Goal: Check status: Check status

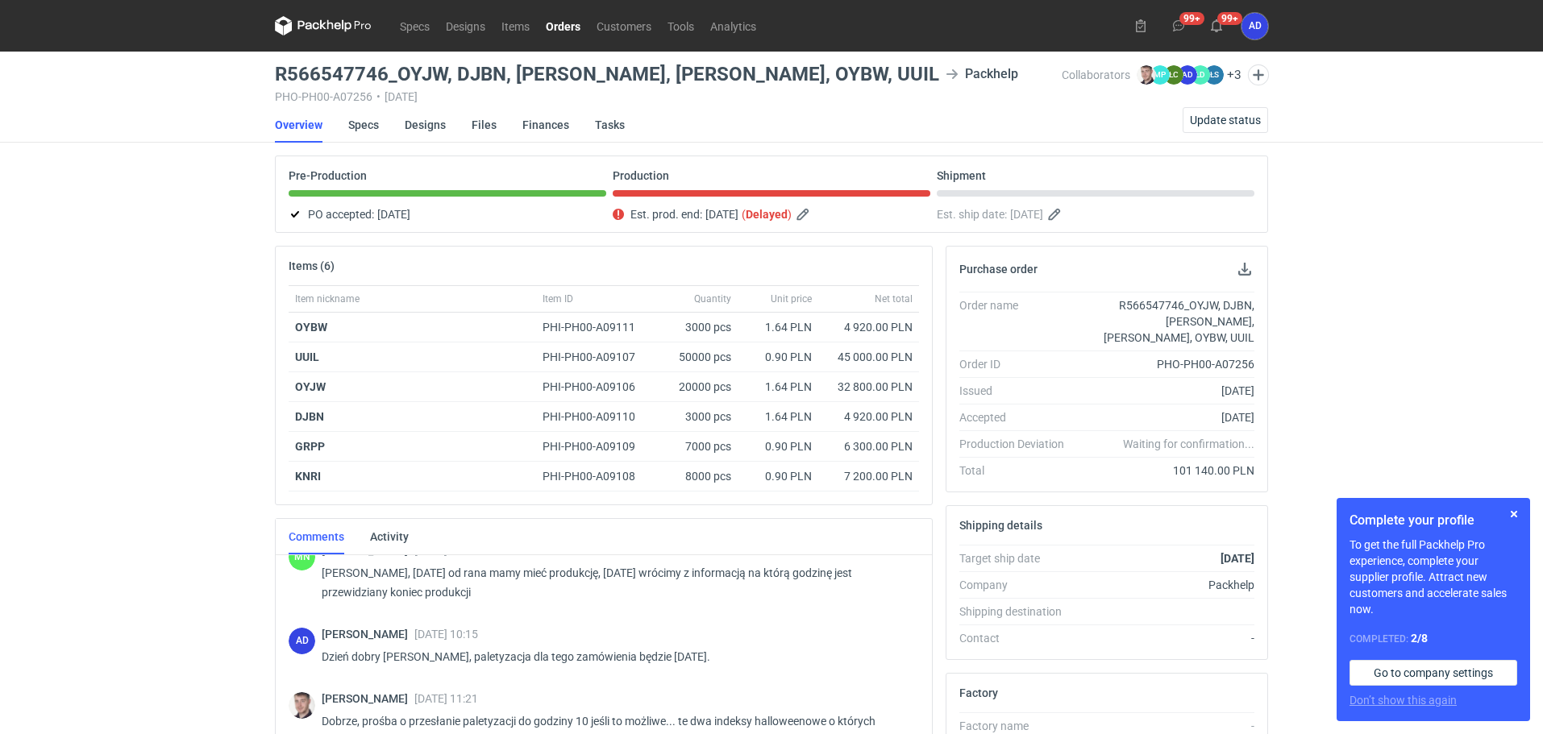
click at [560, 24] on link "Orders" at bounding box center [563, 25] width 51 height 19
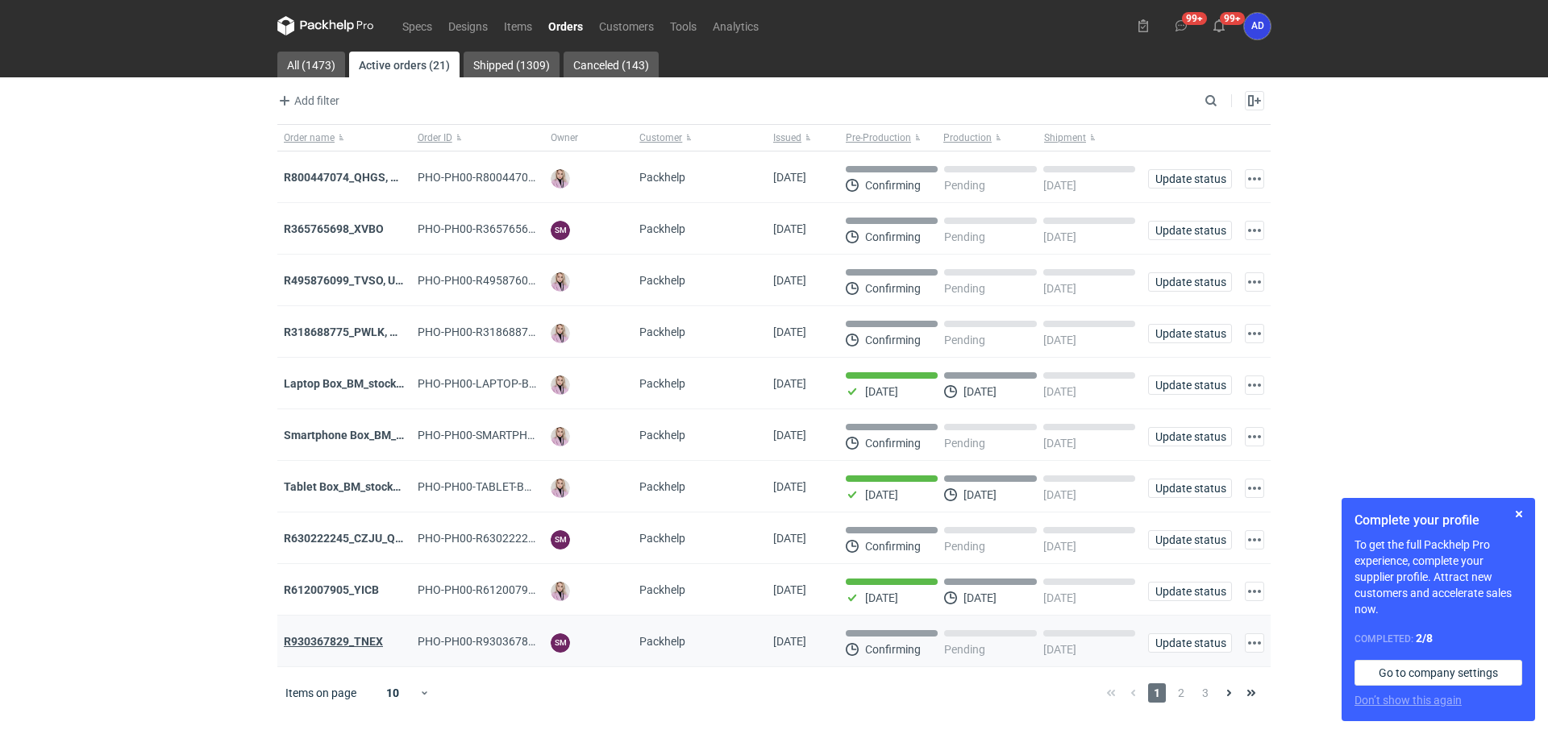
click at [346, 648] on strong "R930367829_TNEX" at bounding box center [333, 641] width 99 height 13
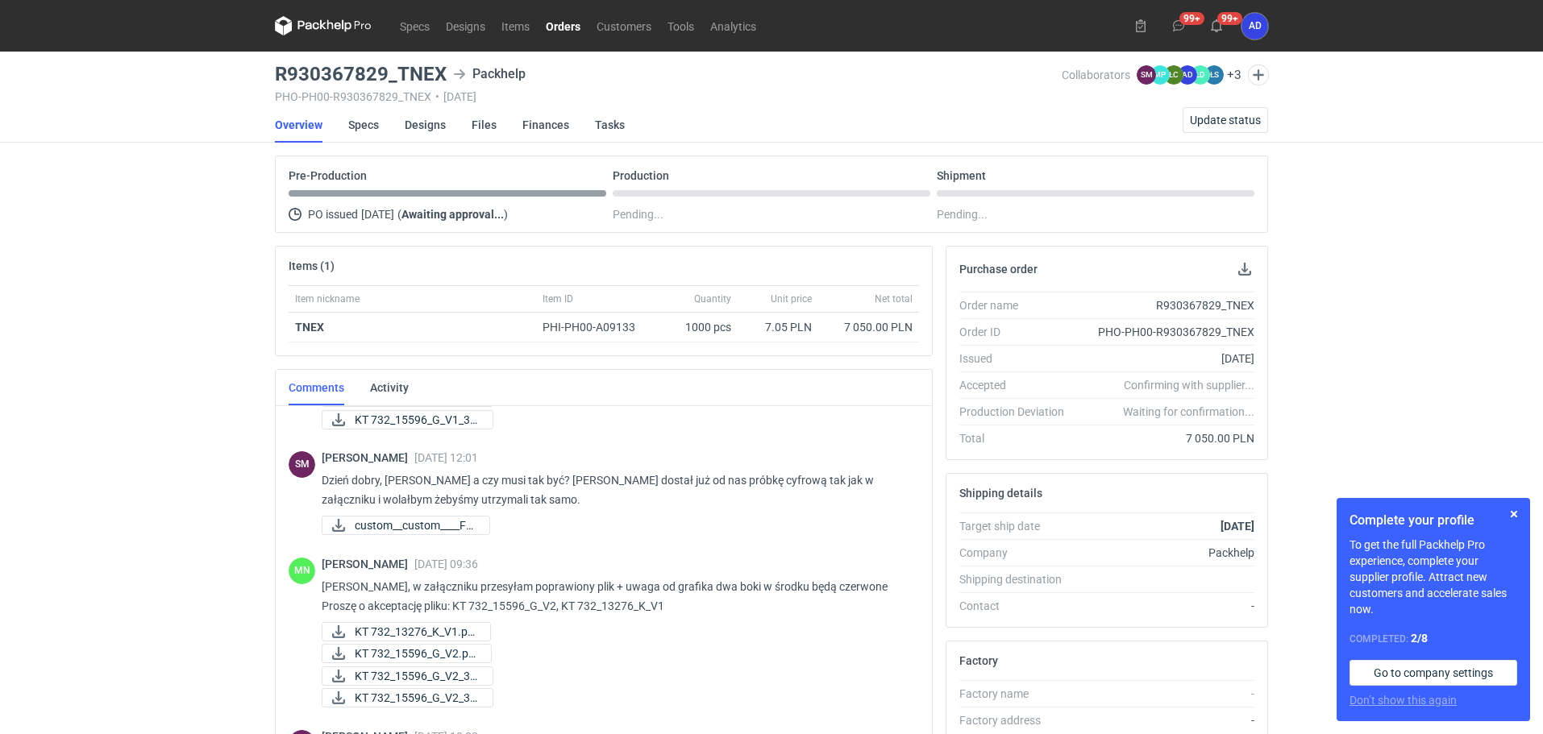
click at [561, 37] on nav "Specs Designs Items Orders Customers Tools Analytics" at bounding box center [519, 26] width 489 height 52
click at [559, 19] on link "Orders" at bounding box center [563, 25] width 51 height 19
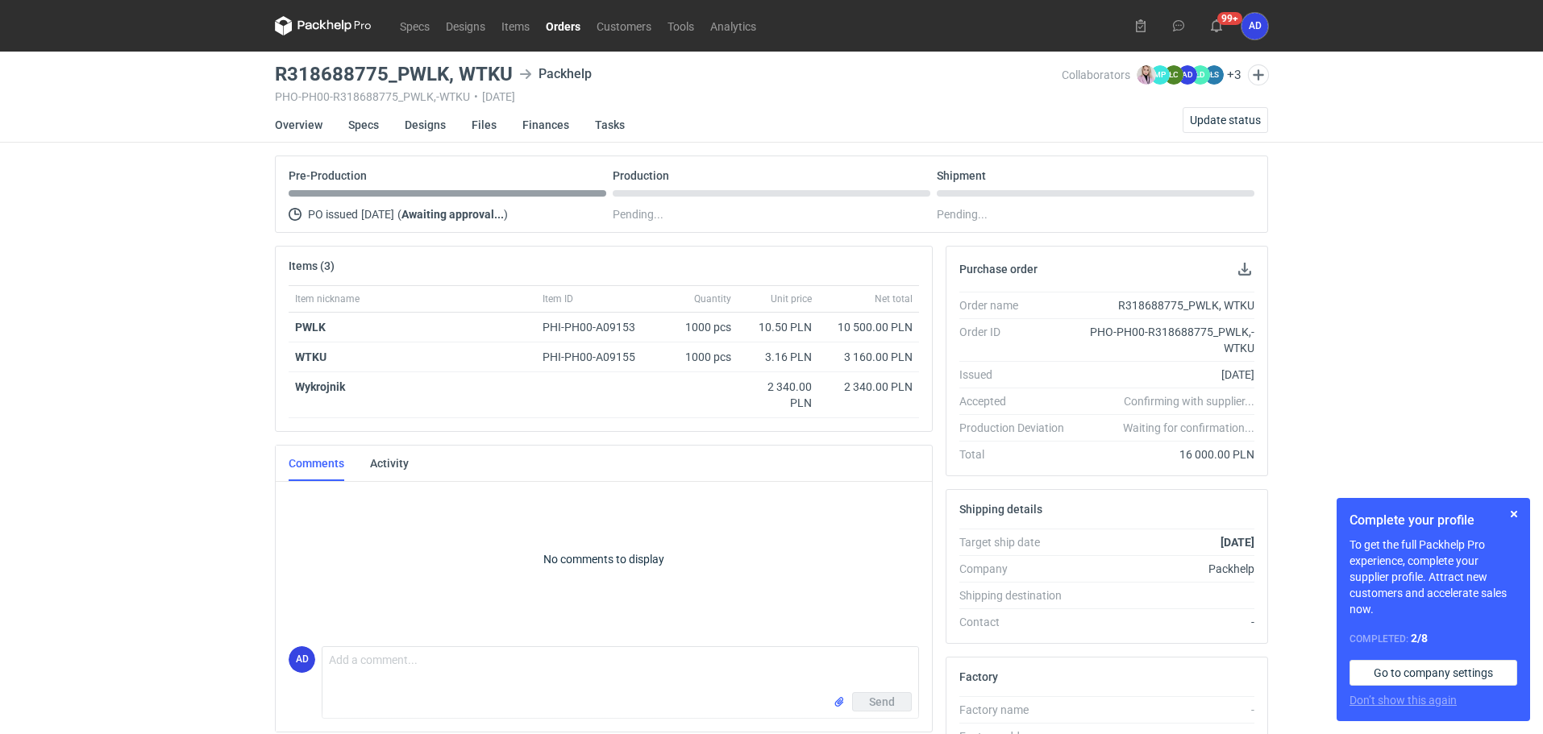
click at [550, 31] on link "Orders" at bounding box center [563, 25] width 51 height 19
